Goal: Navigation & Orientation: Understand site structure

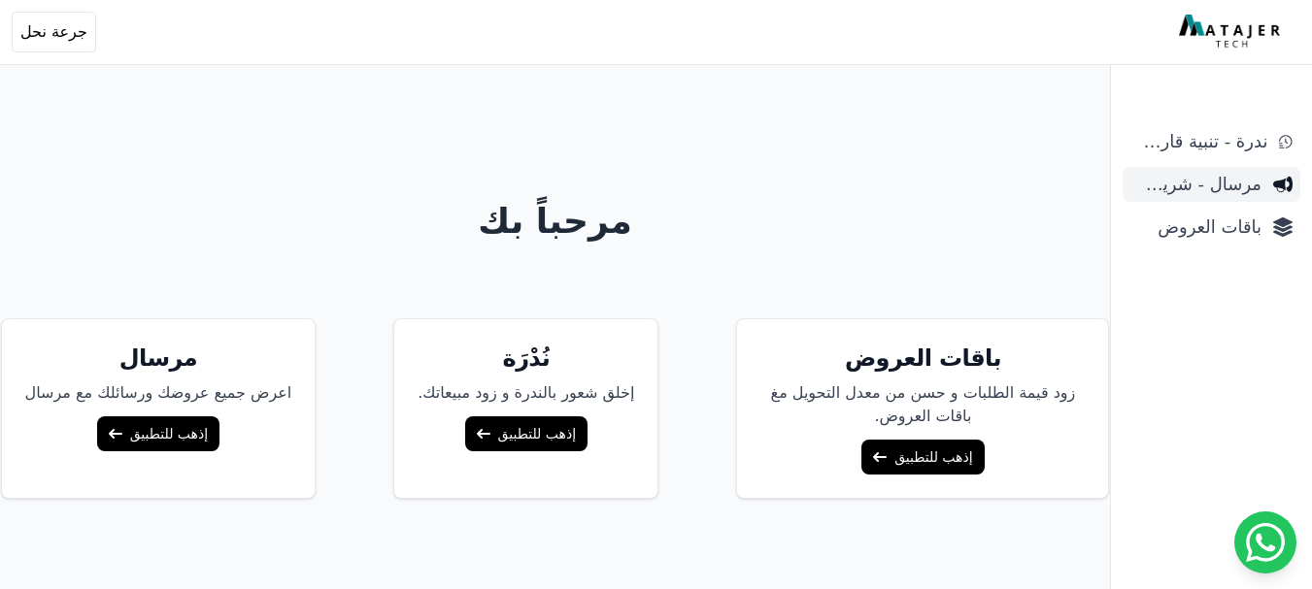
click at [1221, 179] on span "مرسال - شريط دعاية" at bounding box center [1195, 184] width 131 height 27
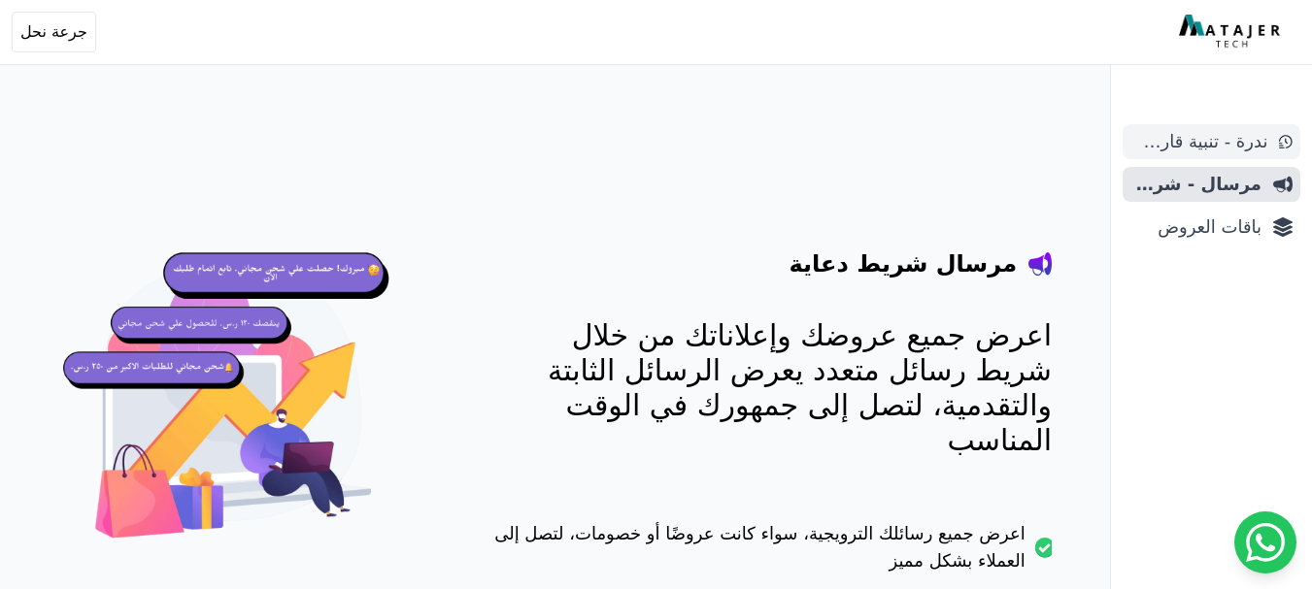
click at [1196, 144] on span "ندرة - تنبية قارب علي النفاذ" at bounding box center [1198, 141] width 137 height 27
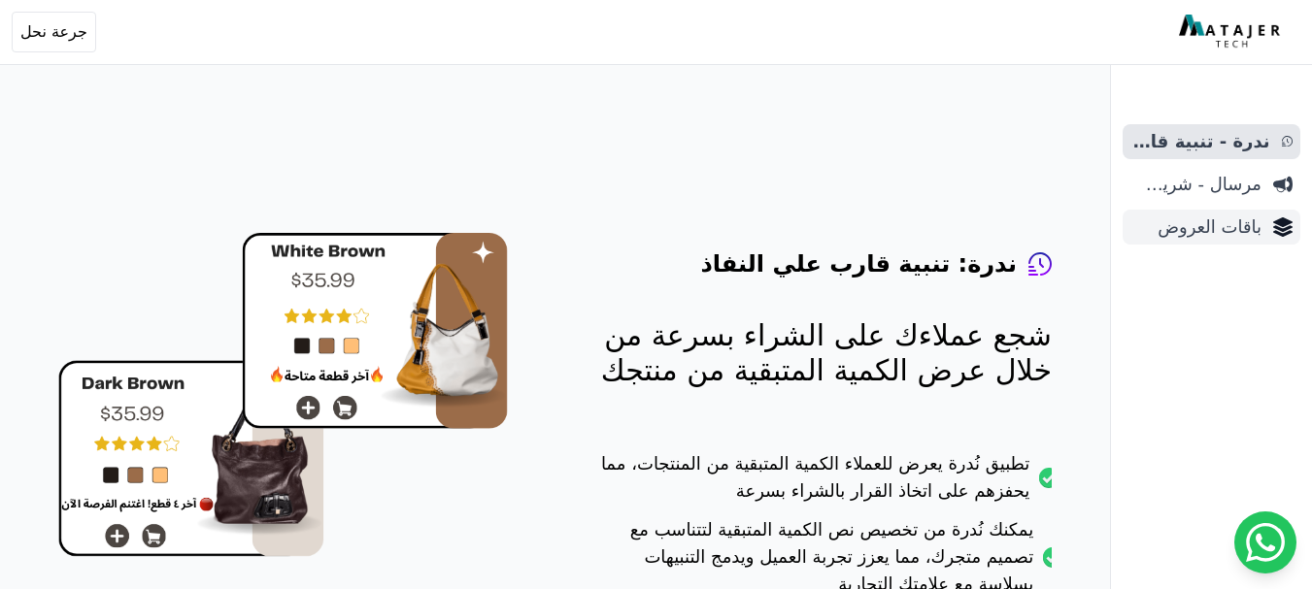
click at [1205, 233] on span "باقات العروض" at bounding box center [1195, 227] width 131 height 27
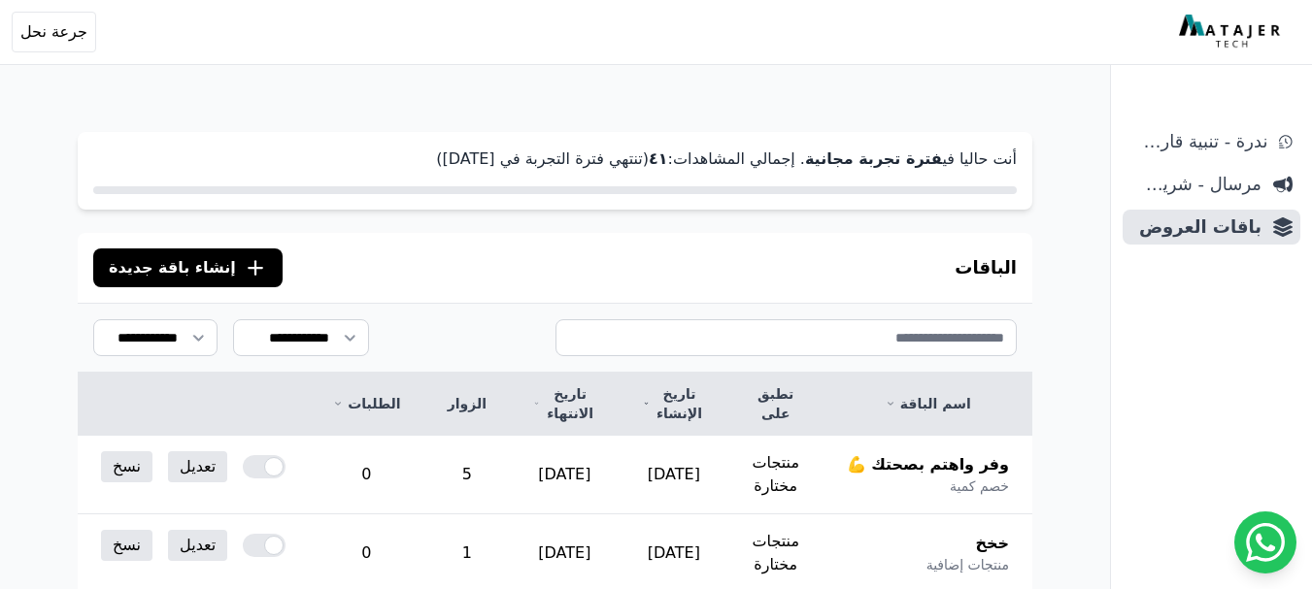
scroll to position [8, 0]
